Goal: Find specific page/section: Find specific page/section

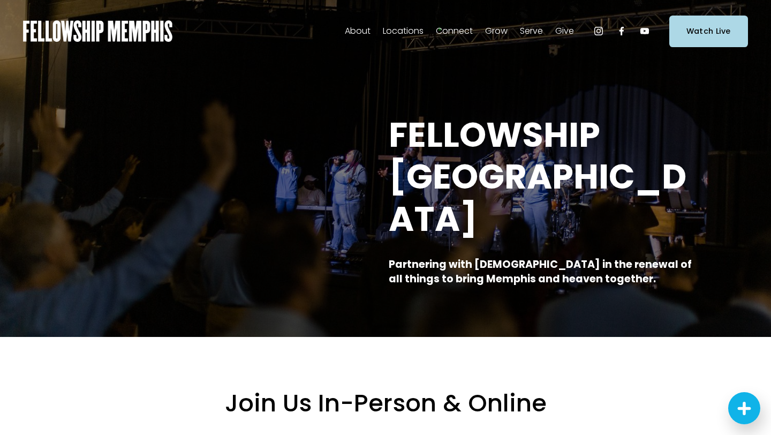
click at [0, 0] on span "In-Person" at bounding box center [0, 0] width 0 height 0
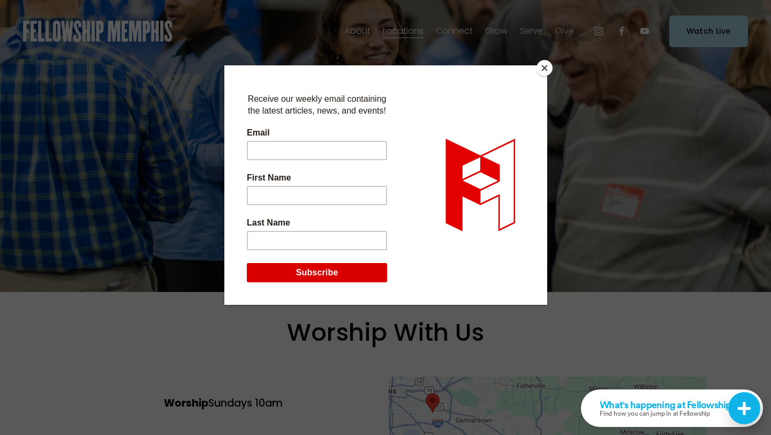
click at [547, 69] on button "Close" at bounding box center [545, 68] width 16 height 16
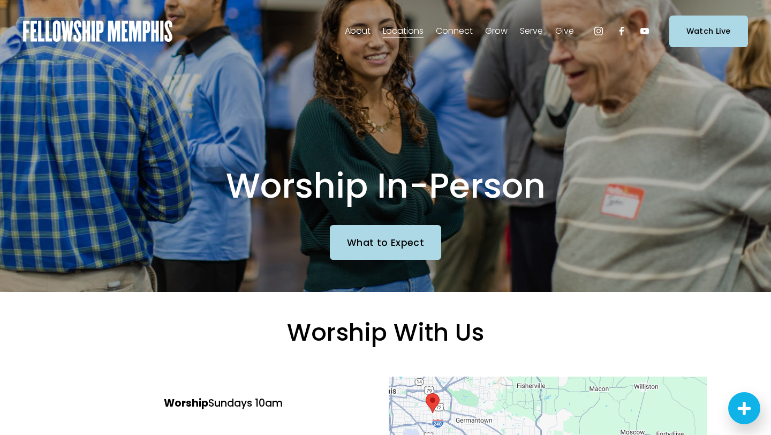
click at [0, 0] on span "Staff" at bounding box center [0, 0] width 0 height 0
